Goal: Information Seeking & Learning: Learn about a topic

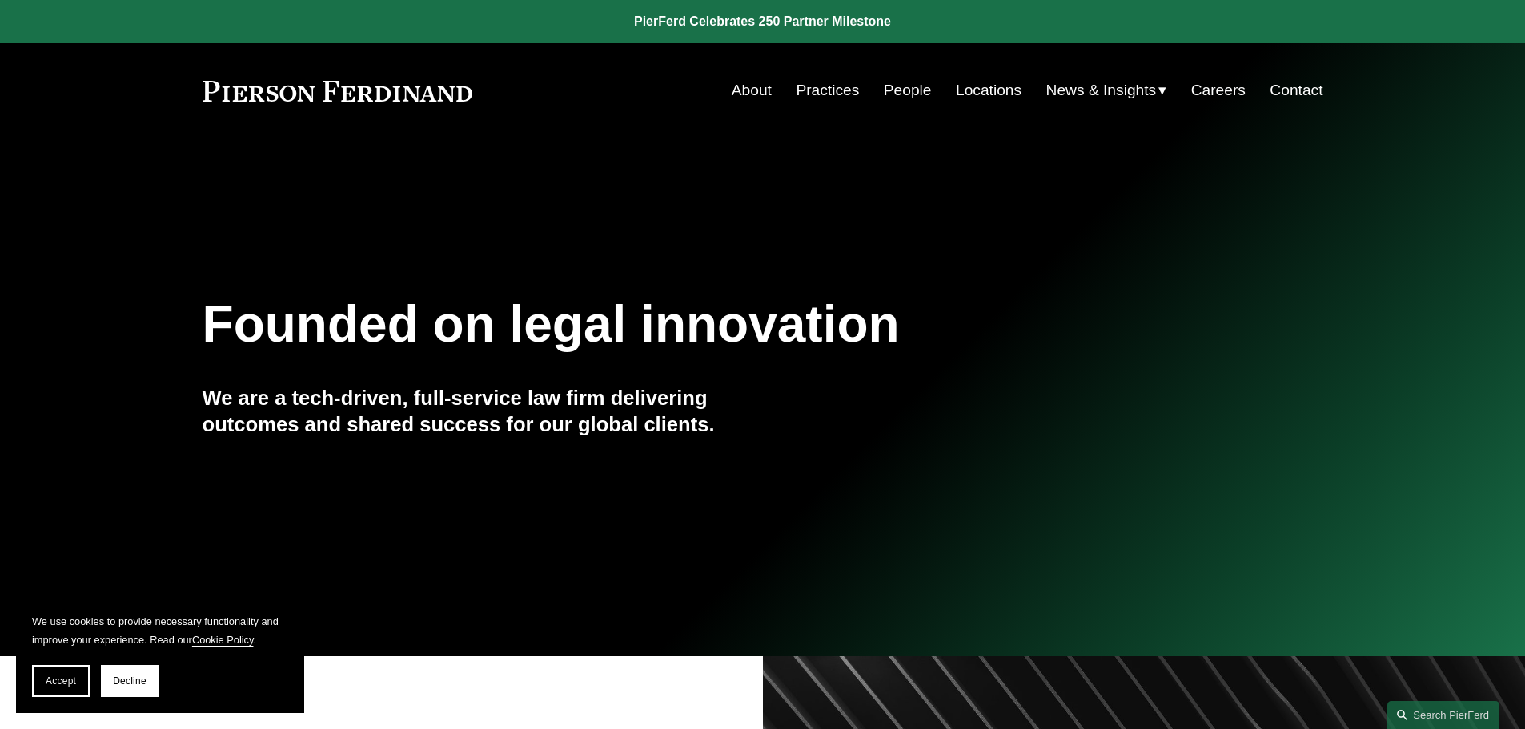
click at [920, 87] on link "People" at bounding box center [908, 90] width 48 height 30
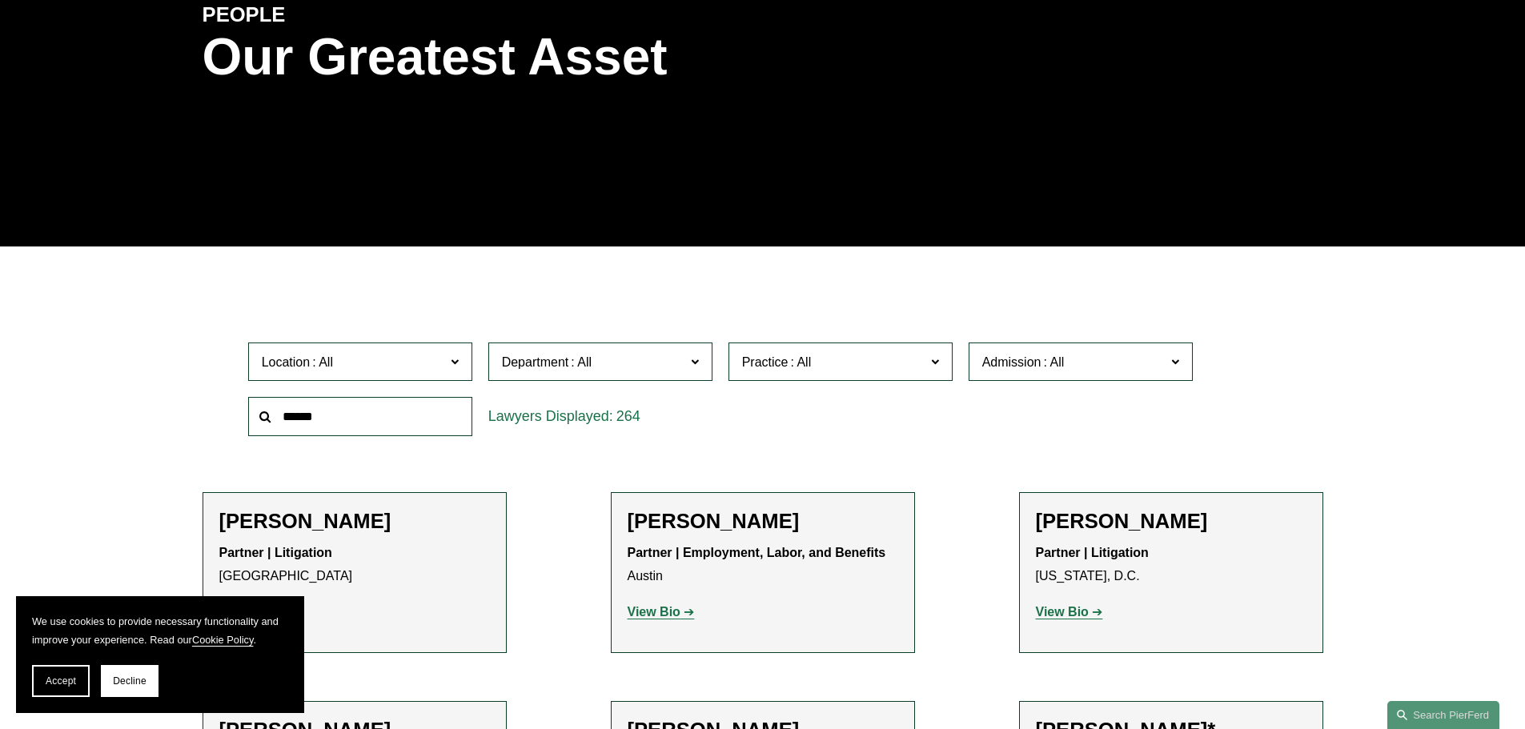
scroll to position [236, 0]
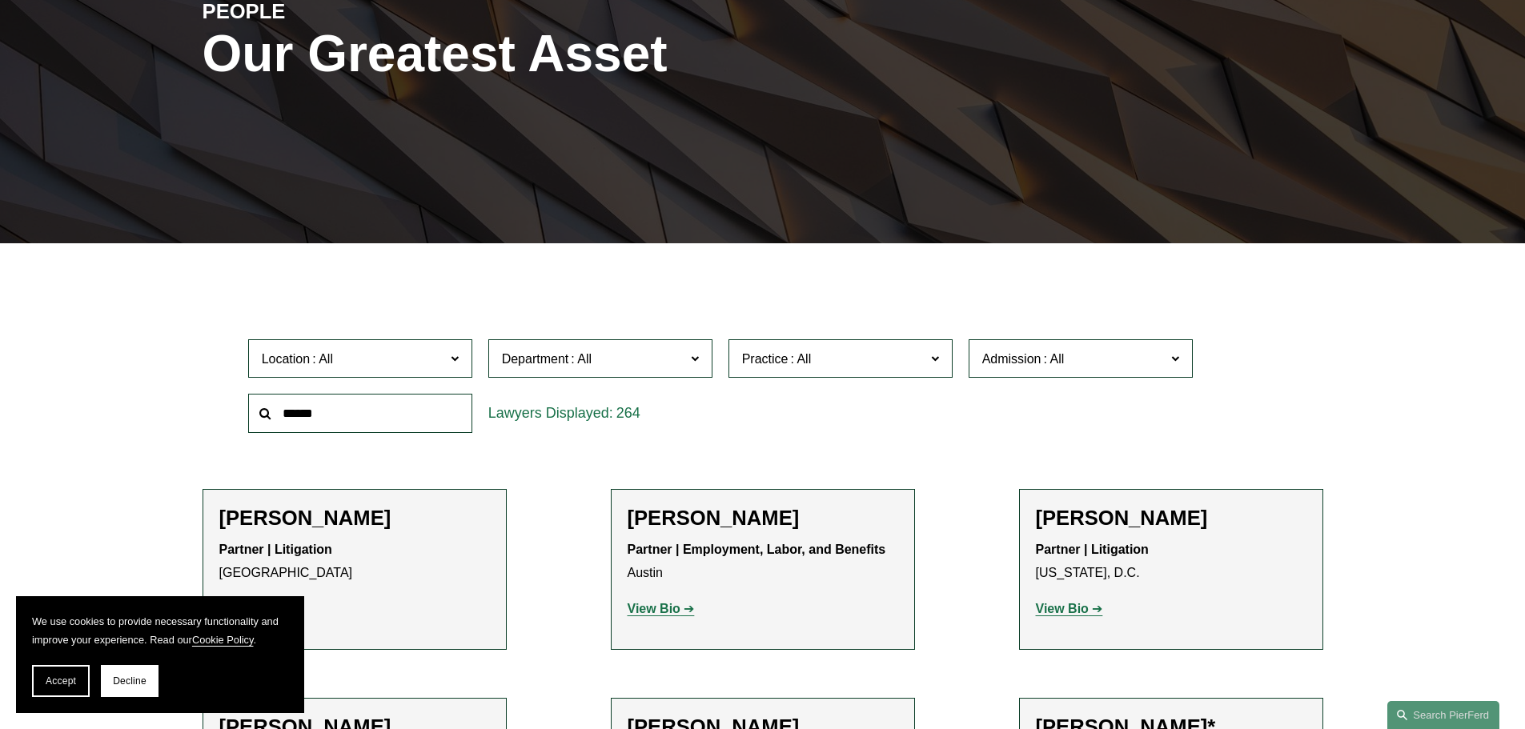
click at [427, 400] on input "text" at bounding box center [360, 413] width 224 height 39
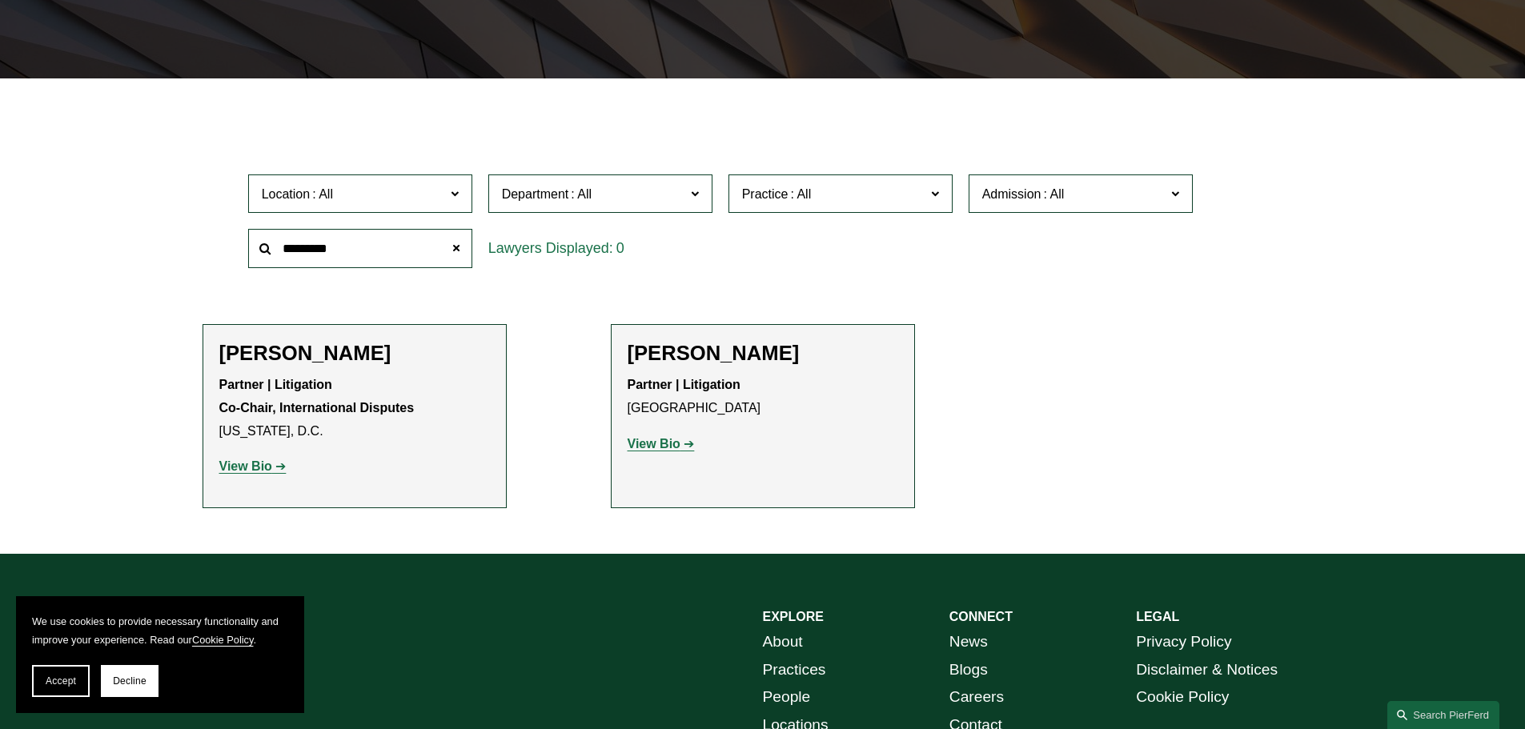
scroll to position [406, 0]
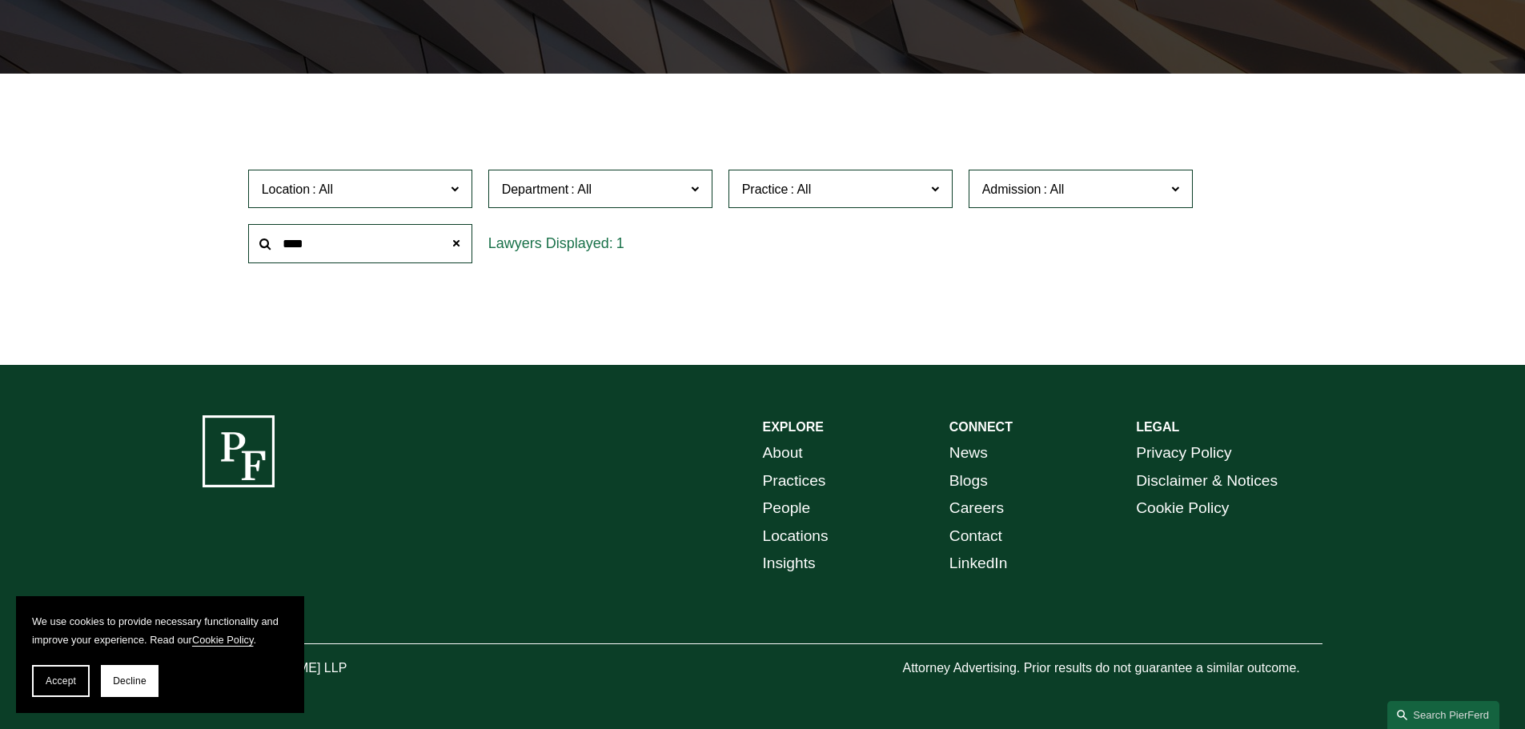
type input "****"
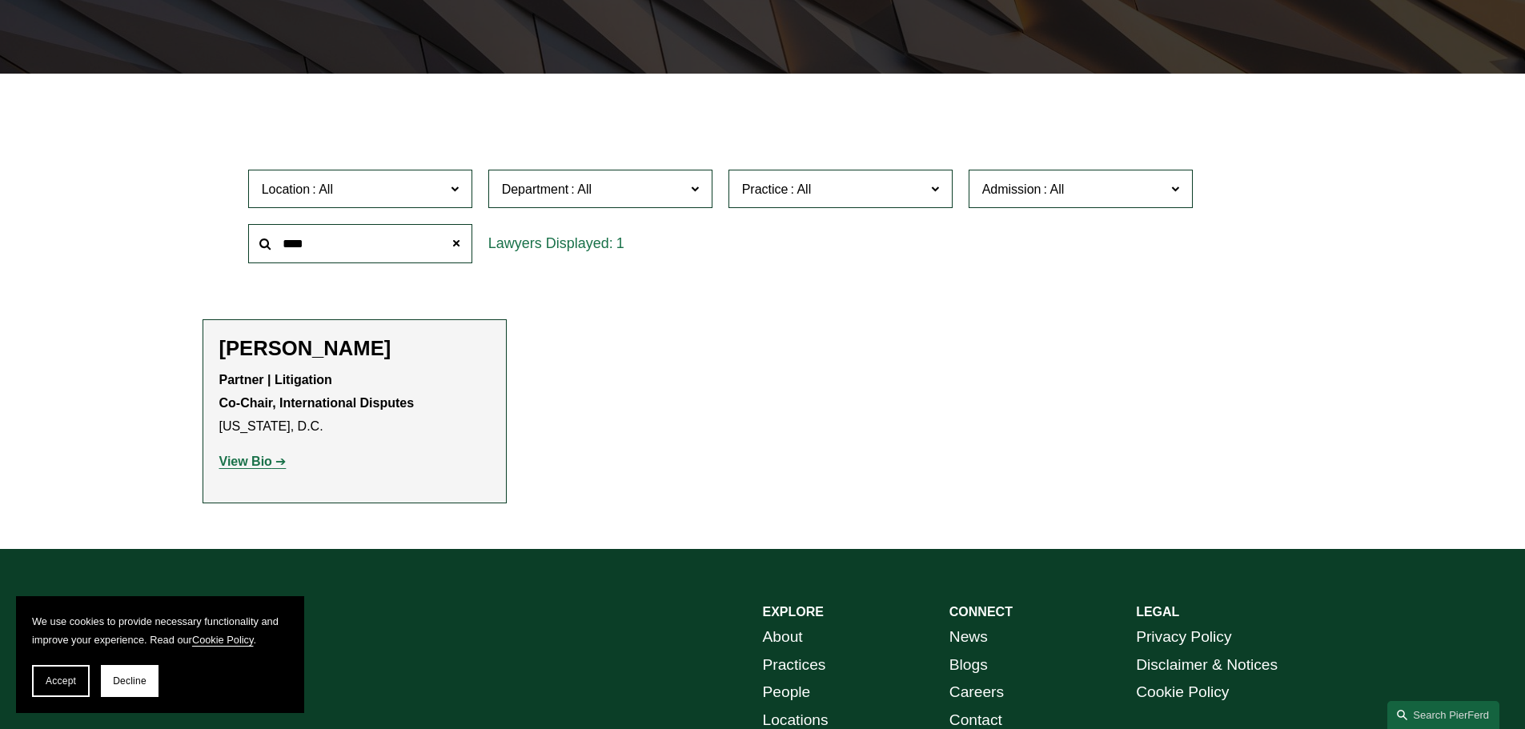
click at [265, 468] on strong "View Bio" at bounding box center [245, 462] width 53 height 14
click at [340, 244] on input "****" at bounding box center [360, 243] width 224 height 39
type input "*******"
click at [249, 463] on strong "View Bio" at bounding box center [245, 462] width 53 height 14
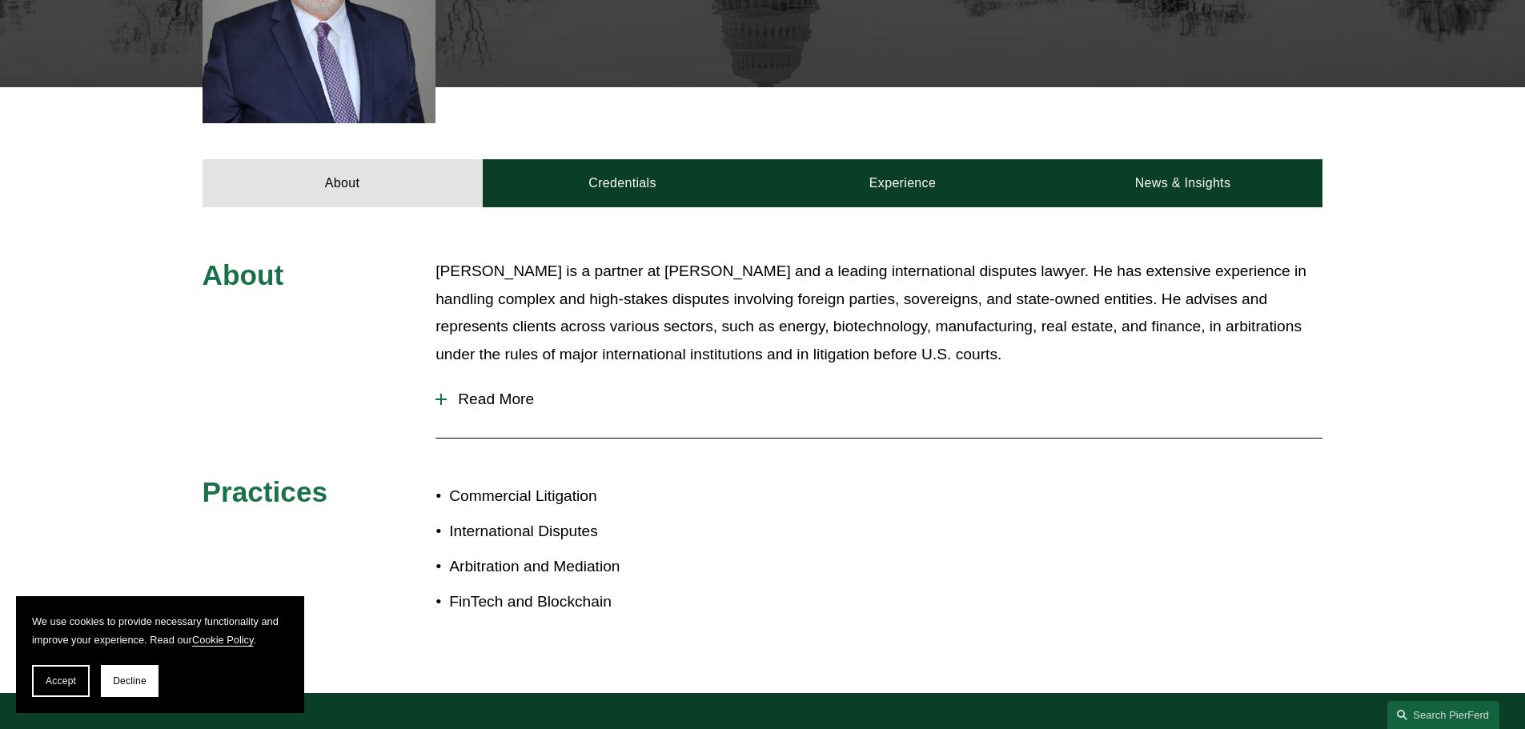
scroll to position [584, 0]
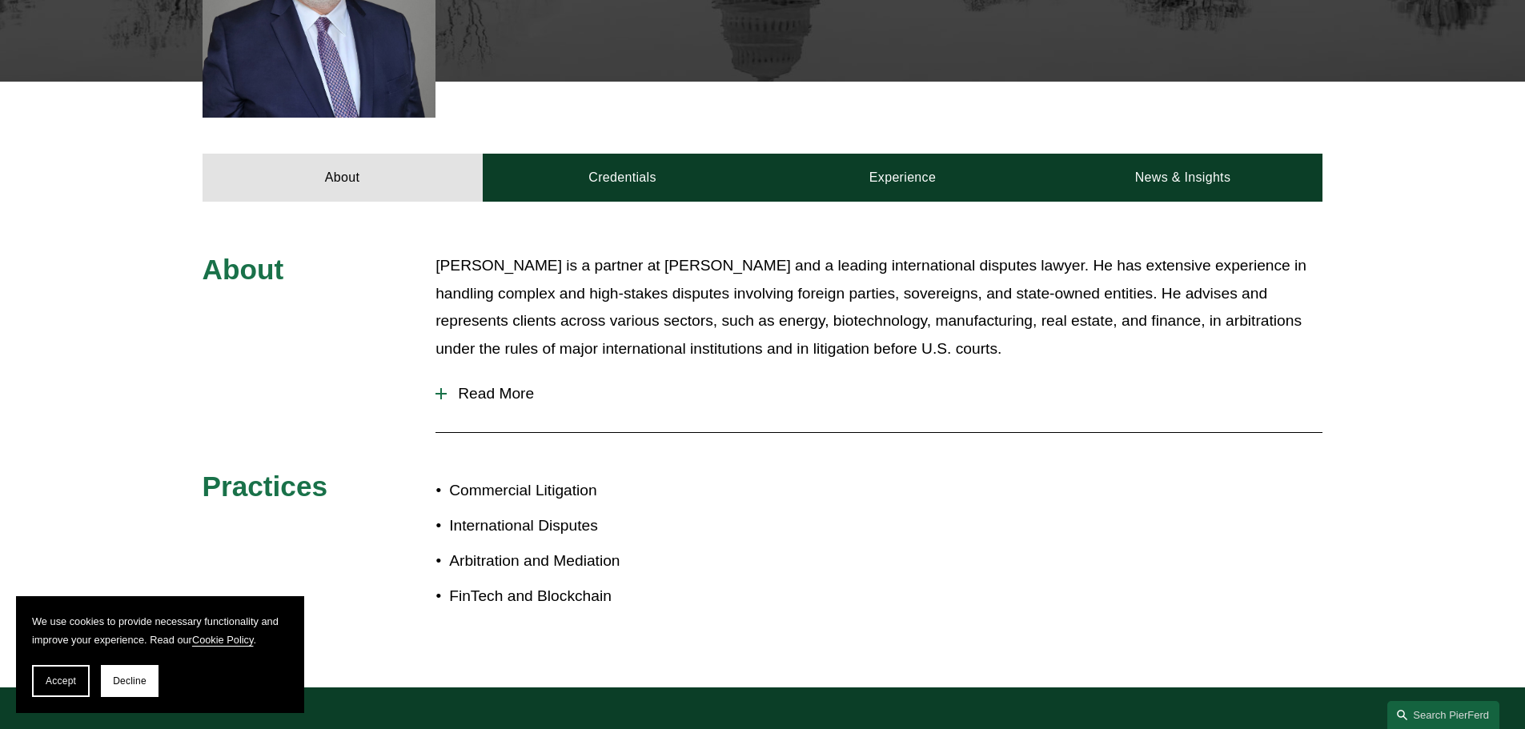
click at [464, 391] on span "Read More" at bounding box center [885, 394] width 876 height 18
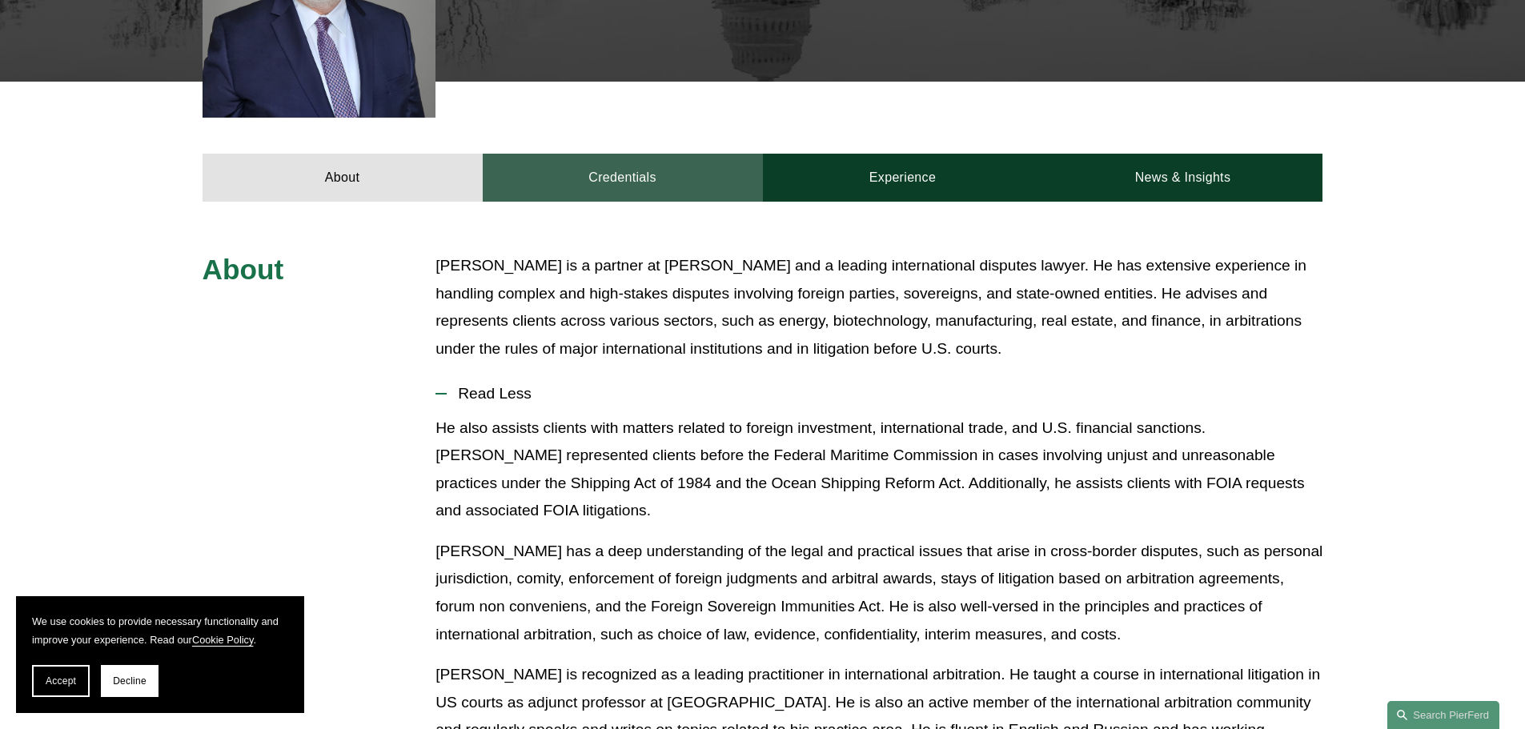
click at [635, 177] on link "Credentials" at bounding box center [623, 178] width 280 height 48
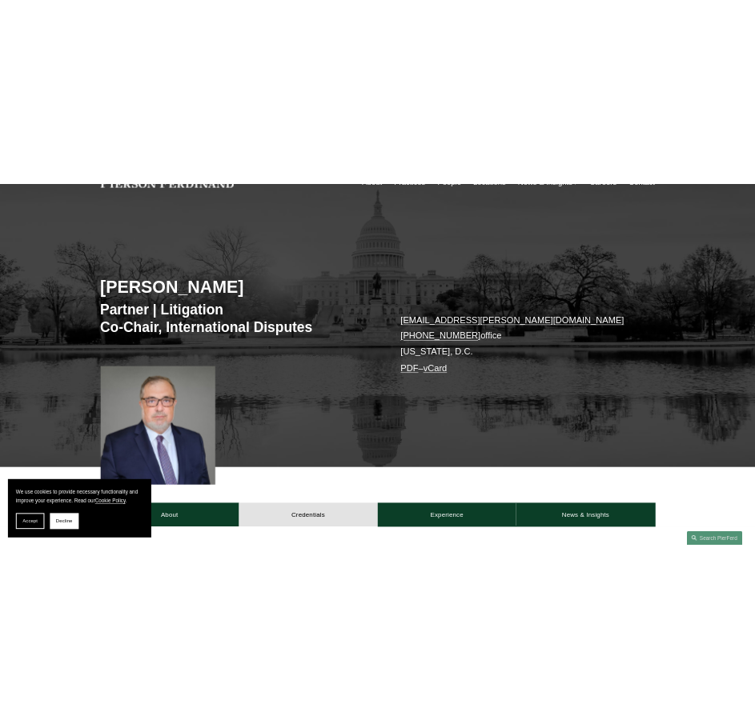
scroll to position [84, 0]
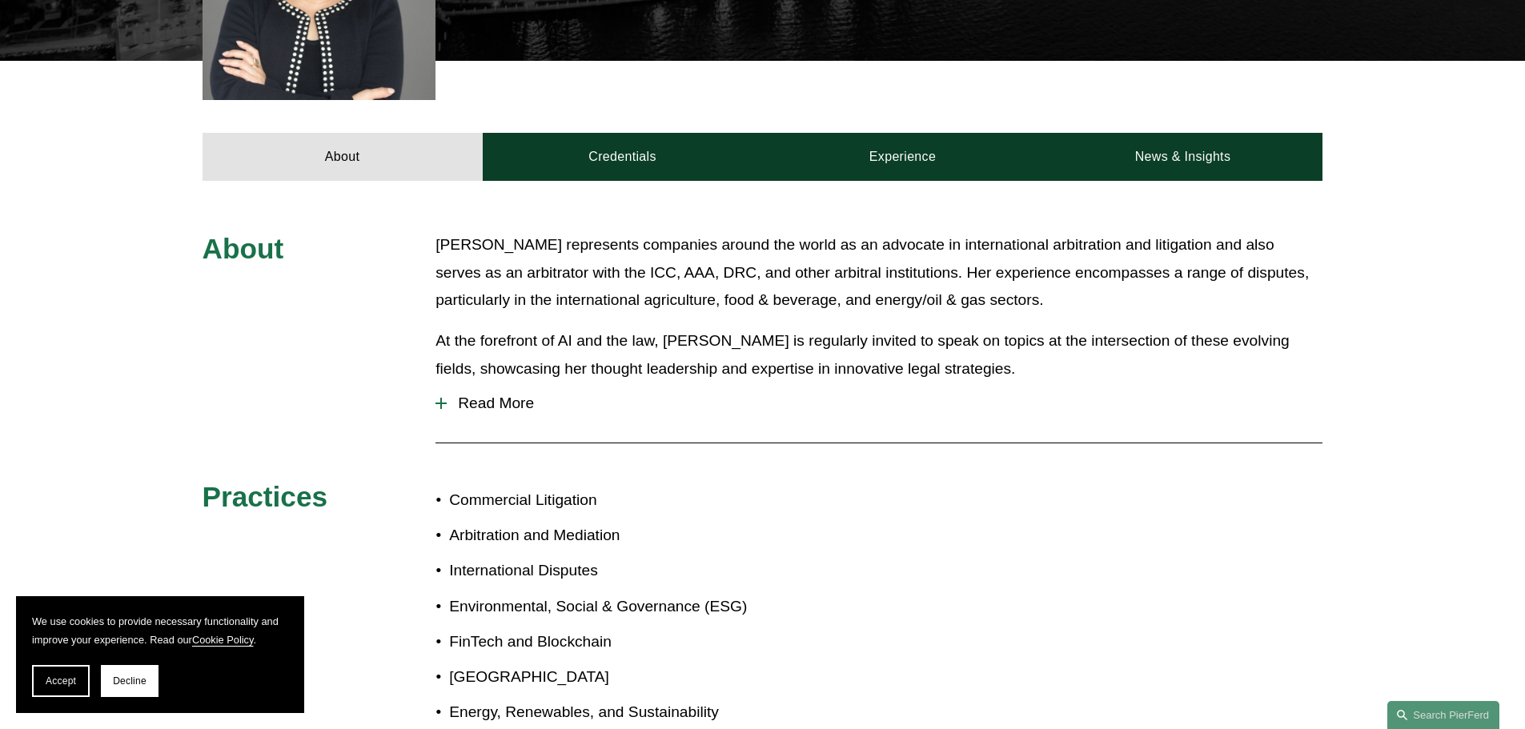
scroll to position [631, 0]
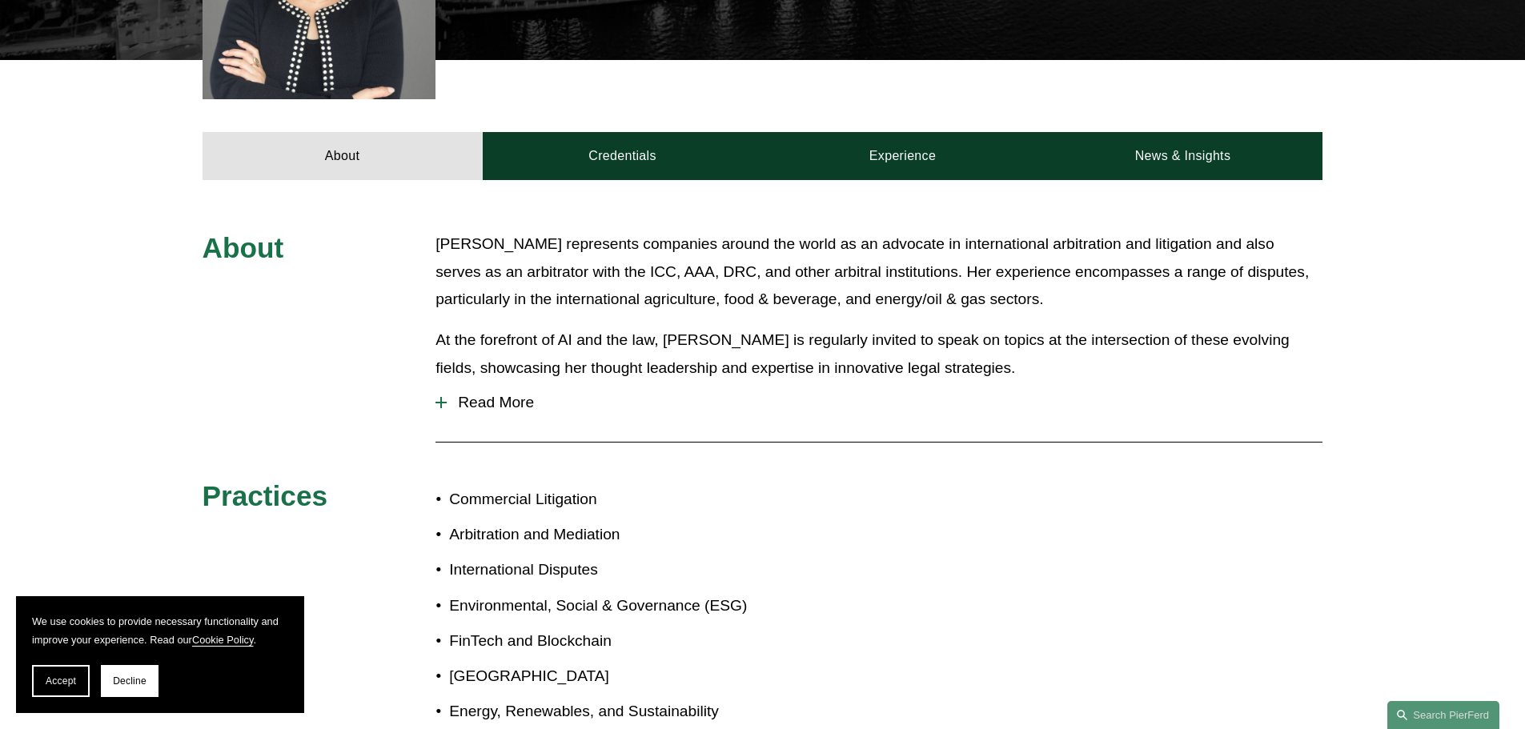
click at [439, 382] on button "Read More" at bounding box center [878, 403] width 887 height 42
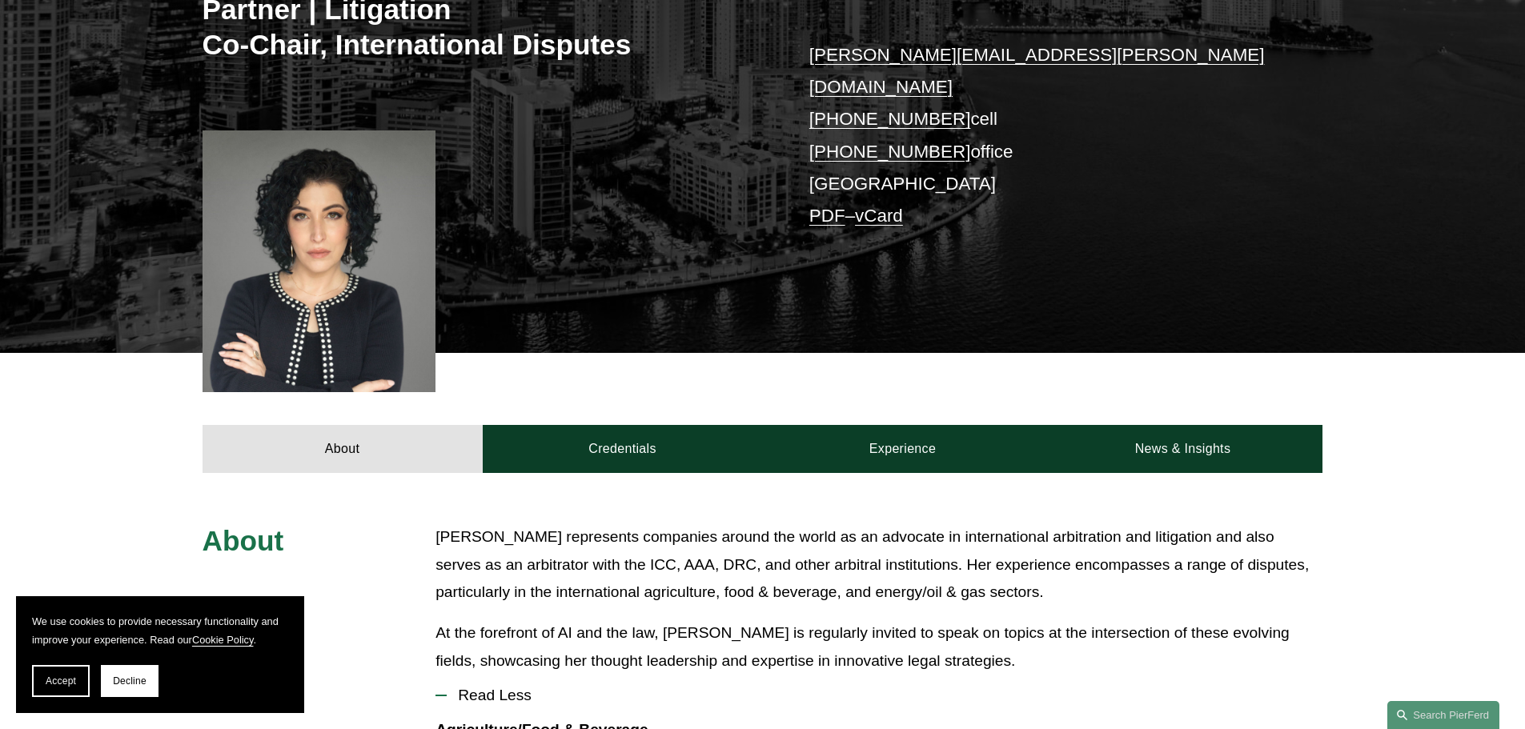
scroll to position [339, 0]
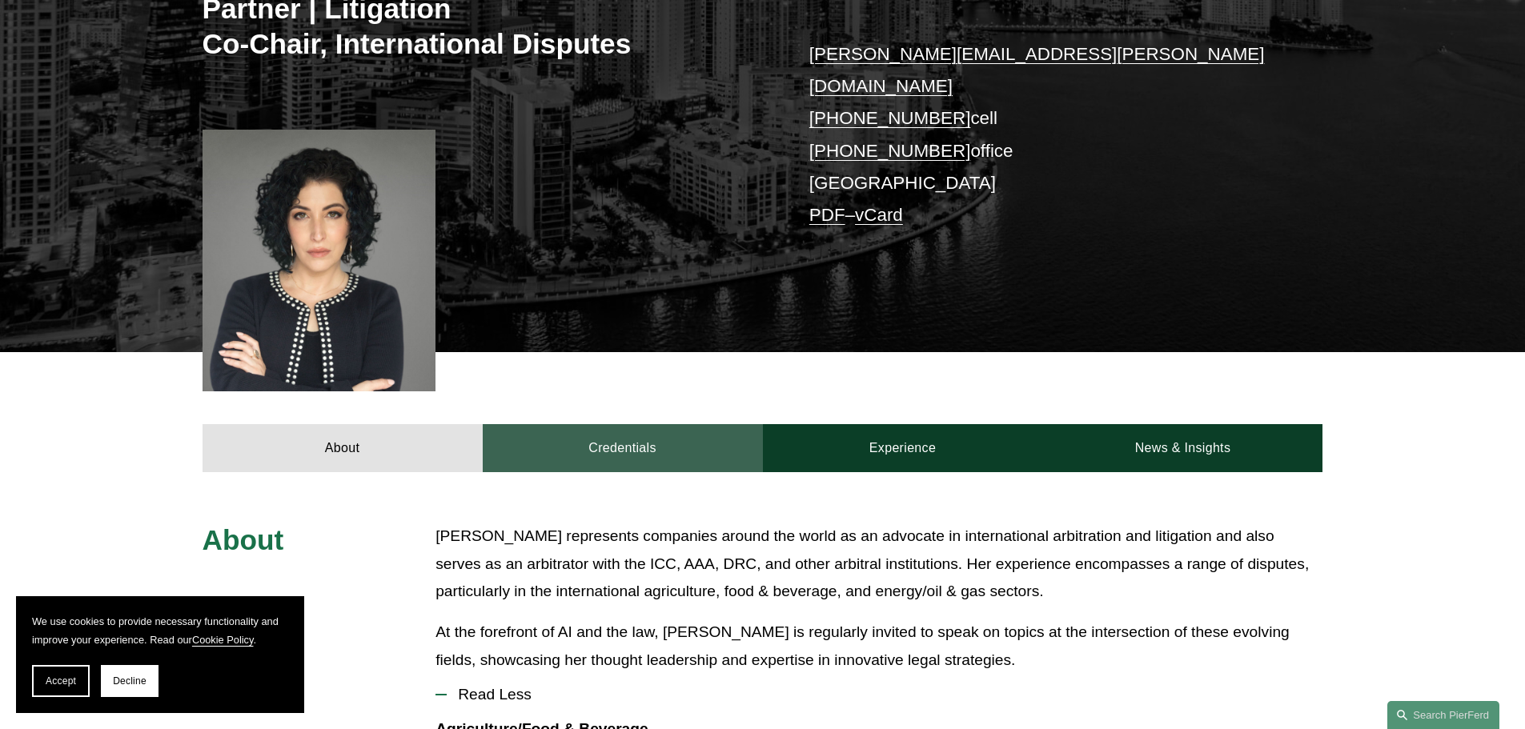
click at [592, 439] on link "Credentials" at bounding box center [623, 448] width 280 height 48
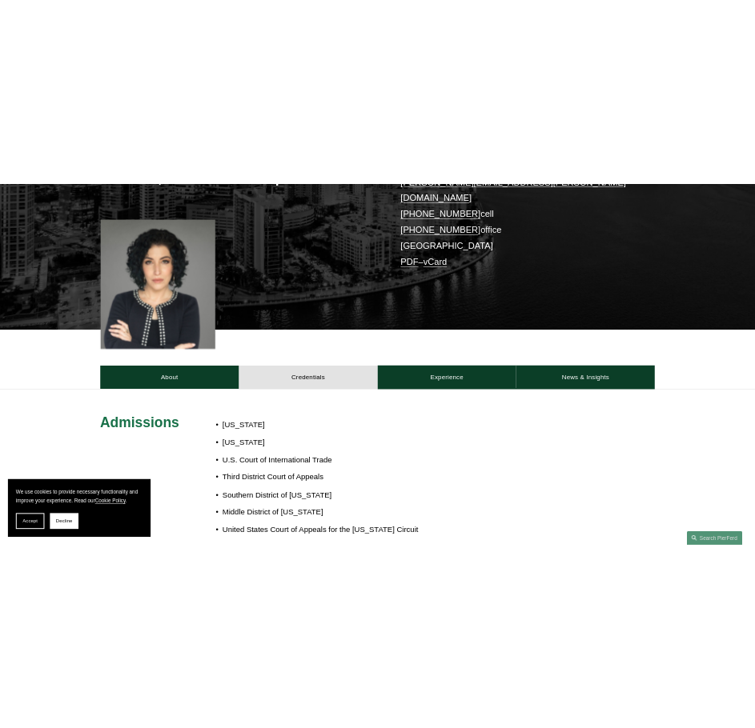
scroll to position [0, 0]
